Goal: Task Accomplishment & Management: Manage account settings

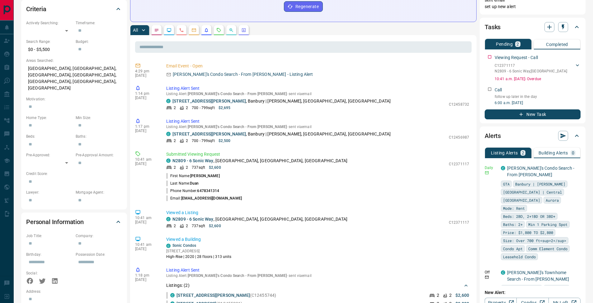
scroll to position [211, 0]
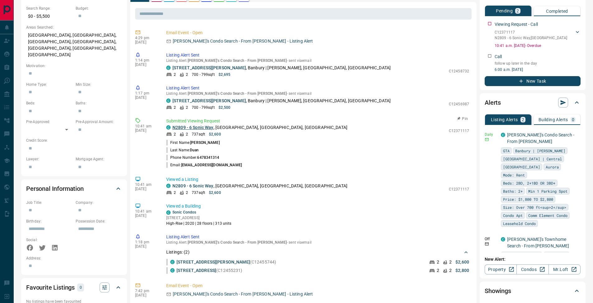
click at [198, 128] on link "N2809 - 6 Sonic Way" at bounding box center [192, 127] width 41 height 5
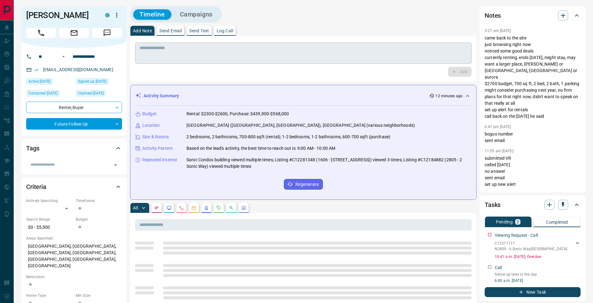
click at [211, 55] on textarea at bounding box center [303, 53] width 328 height 16
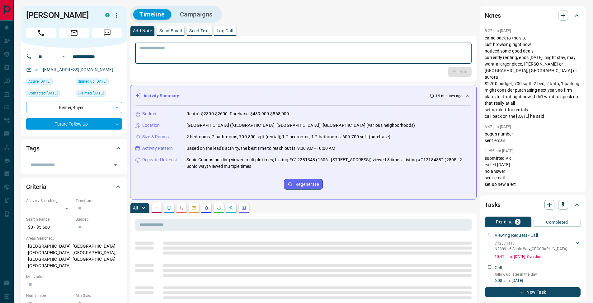
click at [226, 56] on textarea at bounding box center [303, 53] width 328 height 16
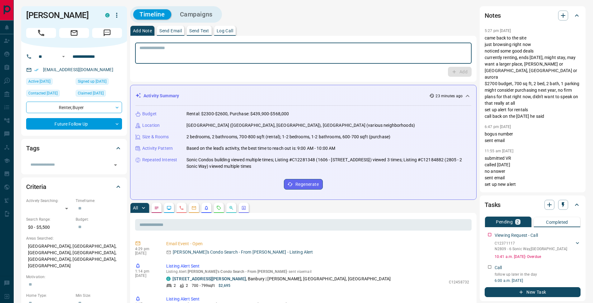
click at [228, 32] on p "Log Call" at bounding box center [224, 31] width 16 height 4
click at [456, 74] on button "Log Call" at bounding box center [459, 72] width 25 height 10
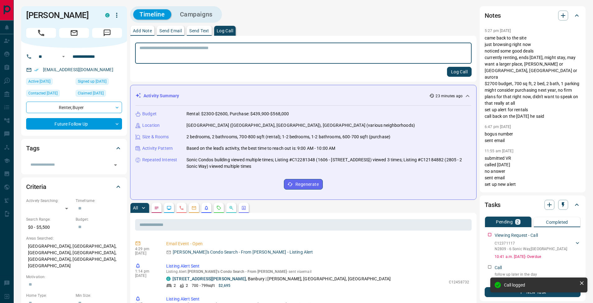
click at [143, 30] on p "Add Note" at bounding box center [142, 31] width 19 height 4
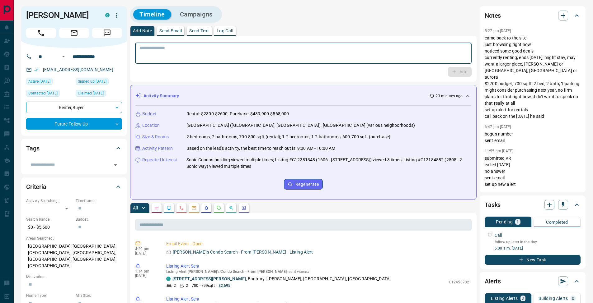
click at [201, 53] on textarea at bounding box center [303, 53] width 328 height 16
type textarea "**********"
click at [449, 70] on button "Add" at bounding box center [460, 72] width 24 height 10
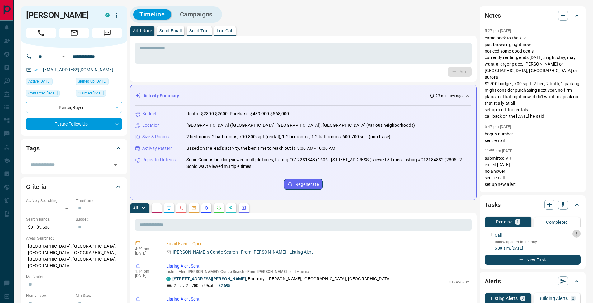
click at [576, 235] on icon "button" at bounding box center [576, 233] width 1 height 3
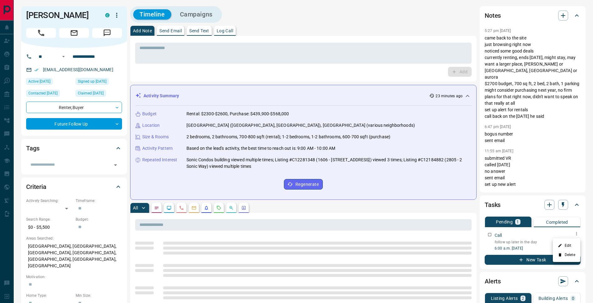
click at [574, 244] on li "Edit" at bounding box center [565, 245] width 27 height 9
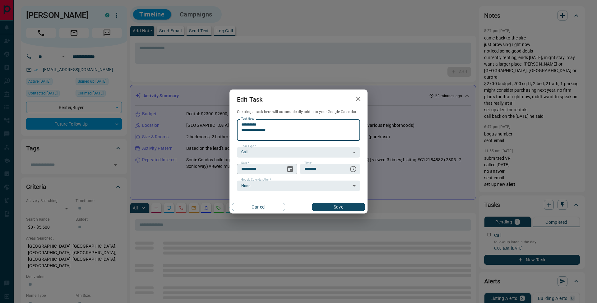
click at [292, 170] on icon "Choose date, selected date is Oct 21, 2025" at bounding box center [290, 169] width 6 height 6
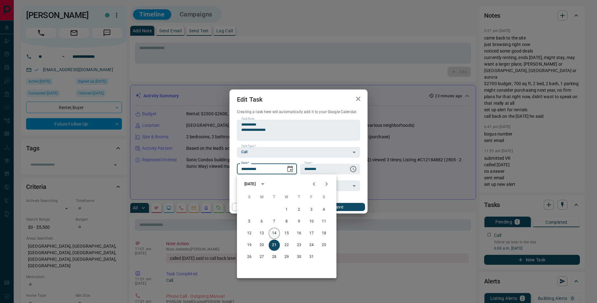
click at [276, 234] on button "14" at bounding box center [274, 233] width 11 height 11
type input "**********"
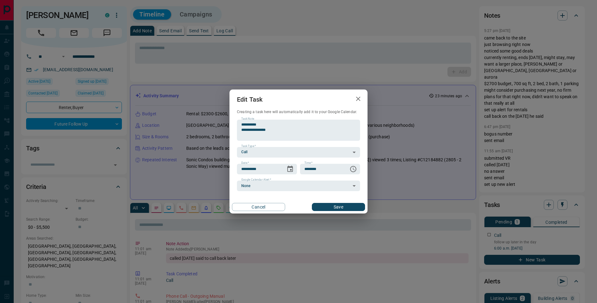
click at [352, 201] on div "Cancel Save" at bounding box center [299, 207] width 138 height 13
click at [351, 206] on button "Save" at bounding box center [338, 207] width 53 height 8
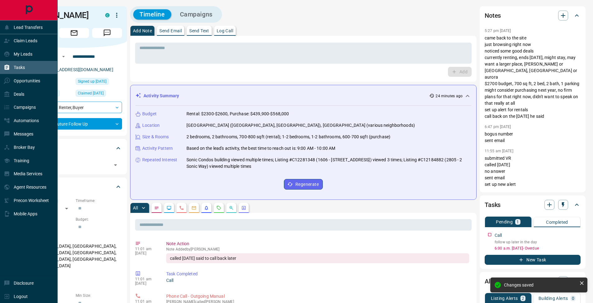
click at [7, 68] on icon at bounding box center [7, 67] width 5 height 5
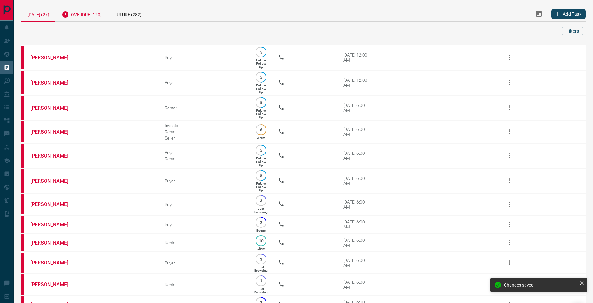
click at [97, 10] on div "Overdue (120)" at bounding box center [81, 13] width 53 height 15
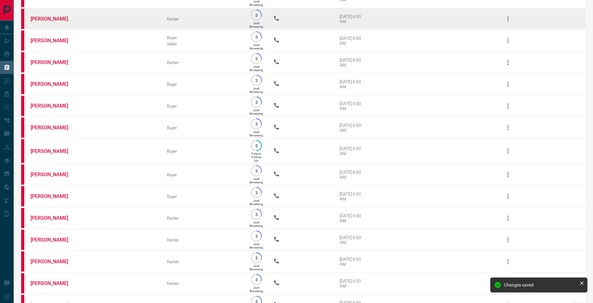
scroll to position [1965, 0]
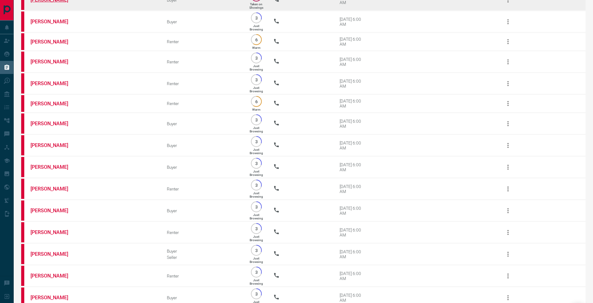
click at [52, 3] on link "[PERSON_NAME]" at bounding box center [53, 0] width 47 height 6
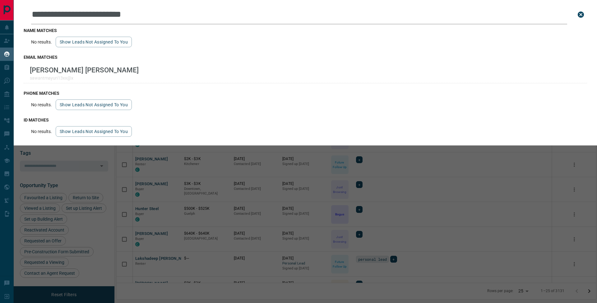
scroll to position [243, 475]
click at [582, 13] on icon "close search bar" at bounding box center [581, 15] width 6 height 6
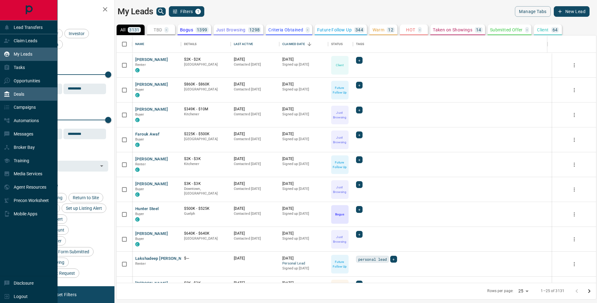
click at [12, 94] on div "Deals" at bounding box center [14, 94] width 21 height 10
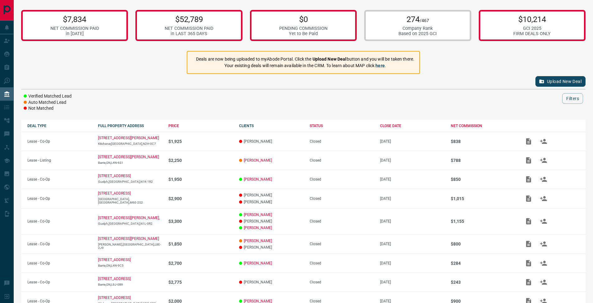
click at [567, 81] on button "Upload New Deal" at bounding box center [560, 81] width 50 height 11
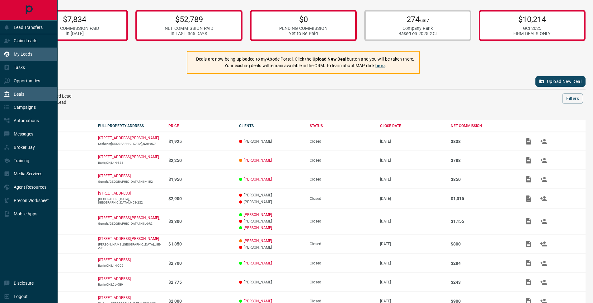
click at [13, 54] on div "My Leads" at bounding box center [18, 54] width 29 height 10
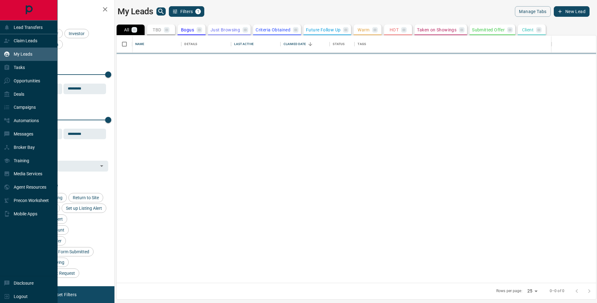
scroll to position [5, 5]
